Goal: Navigation & Orientation: Find specific page/section

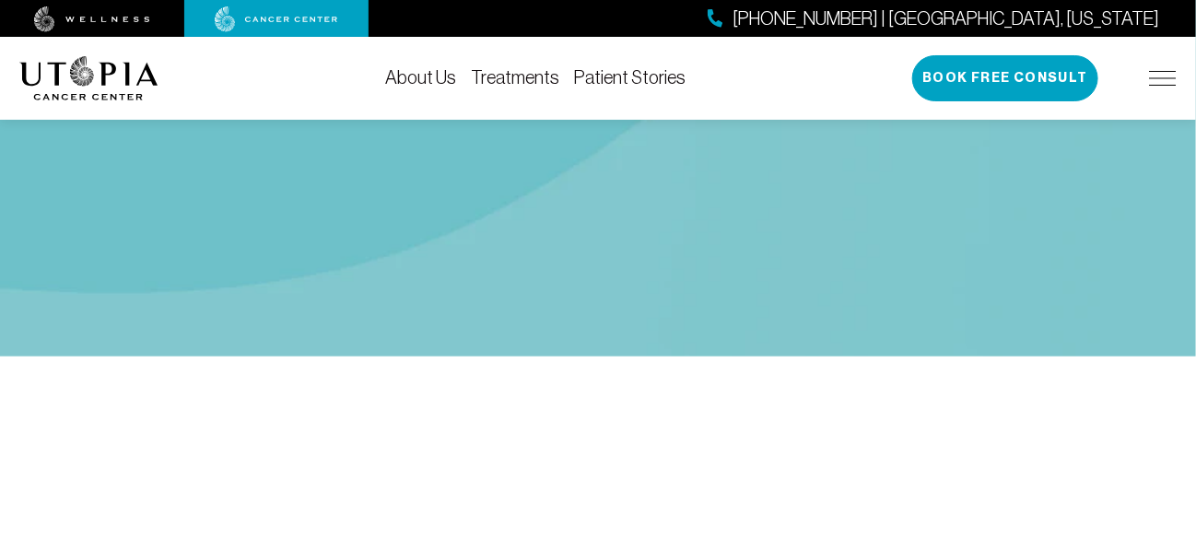
scroll to position [460, 0]
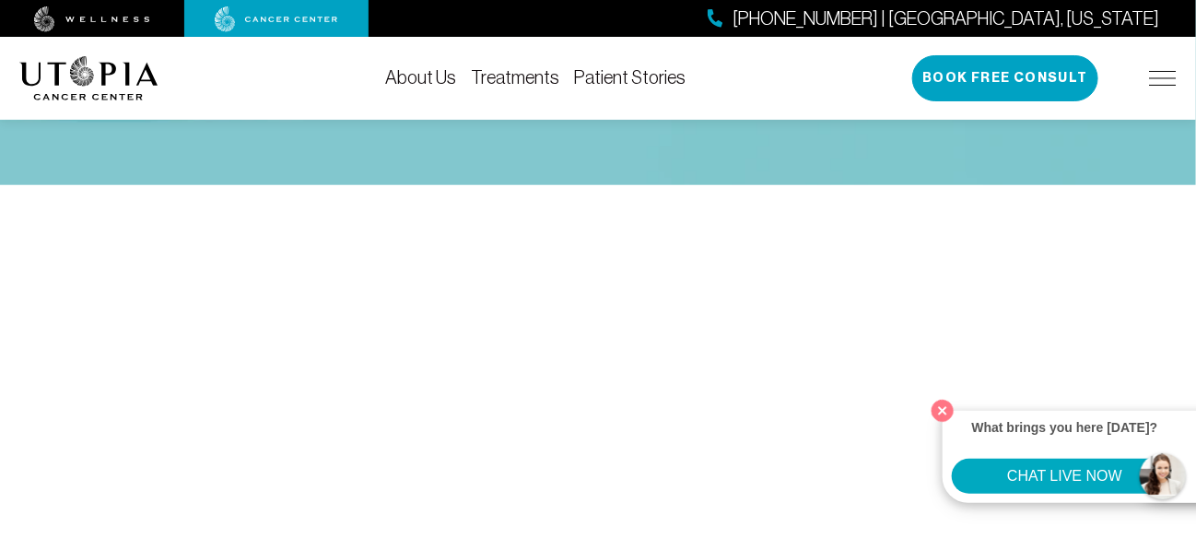
scroll to position [645, 0]
